Goal: Task Accomplishment & Management: Complete application form

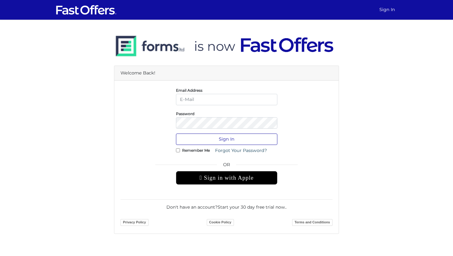
type input "jenelle@strata.ca"
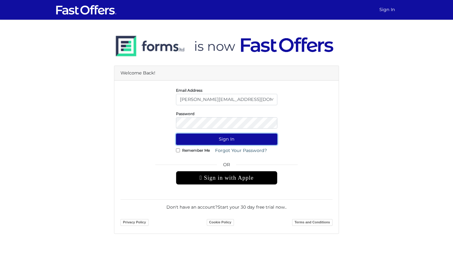
click at [231, 140] on button "Sign In" at bounding box center [226, 139] width 101 height 11
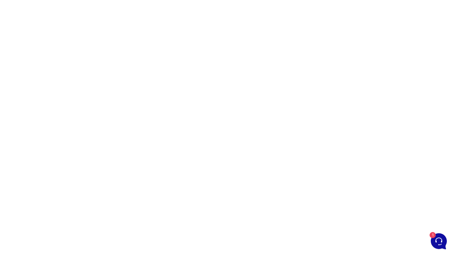
scroll to position [34, 0]
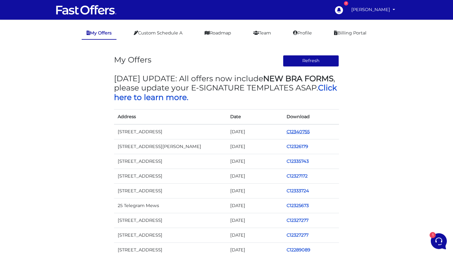
click at [305, 131] on link "C12340755" at bounding box center [297, 132] width 23 height 6
